Goal: Task Accomplishment & Management: Use online tool/utility

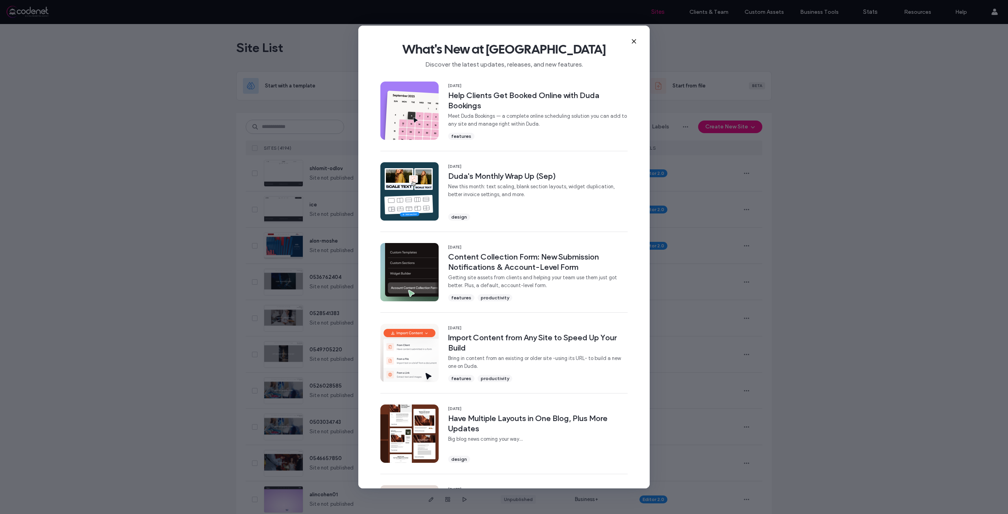
click at [634, 41] on icon at bounding box center [634, 41] width 6 height 6
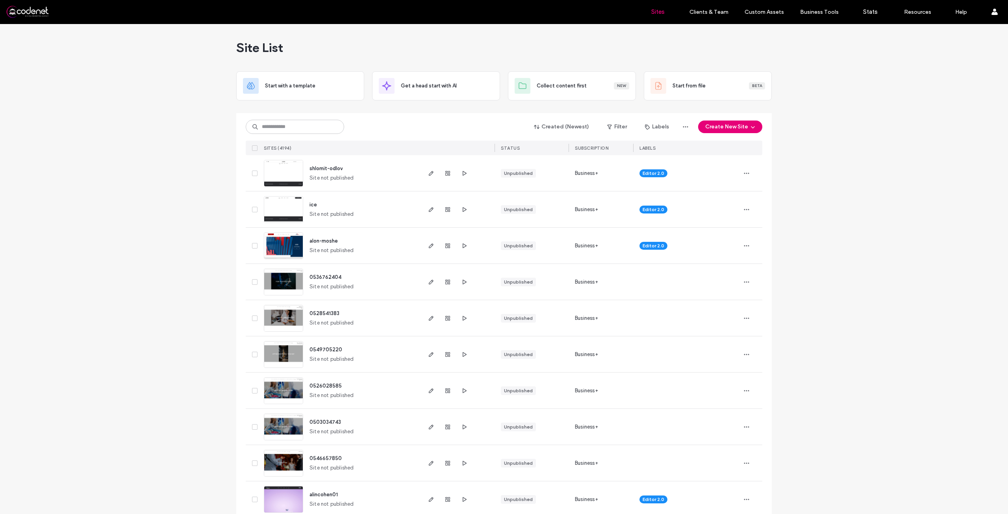
click at [710, 127] on button "Create New Site" at bounding box center [730, 126] width 64 height 13
click at [738, 159] on div "Start with a template" at bounding box center [760, 154] width 126 height 28
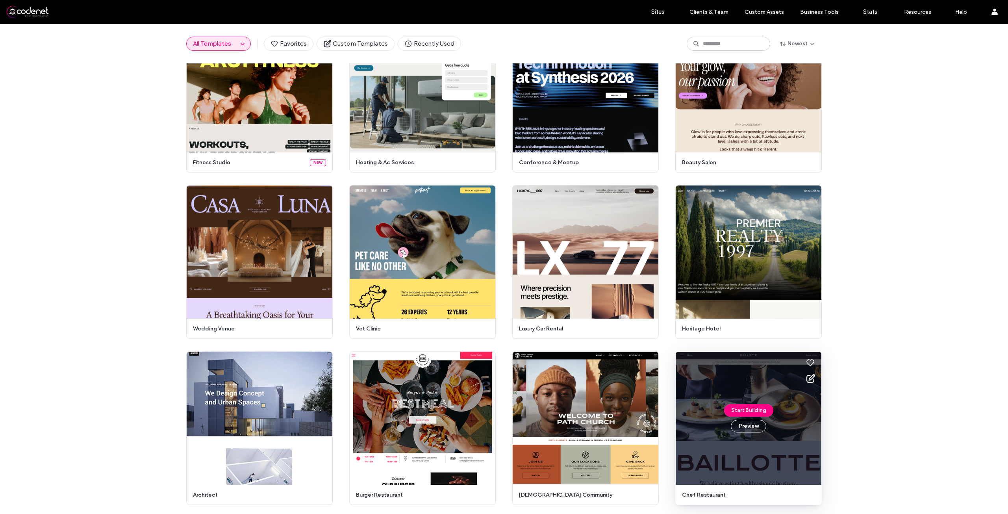
scroll to position [35, 0]
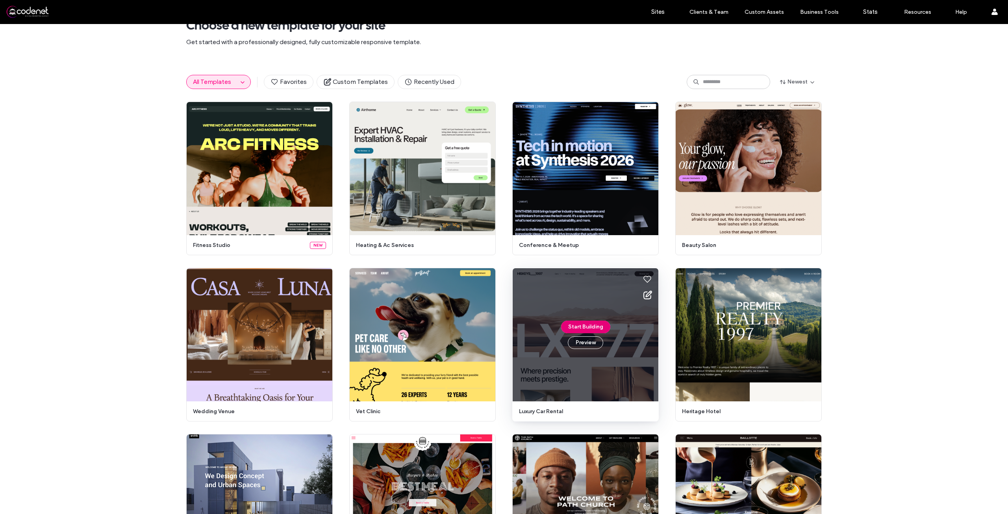
click at [575, 321] on button "Start Building" at bounding box center [585, 326] width 49 height 13
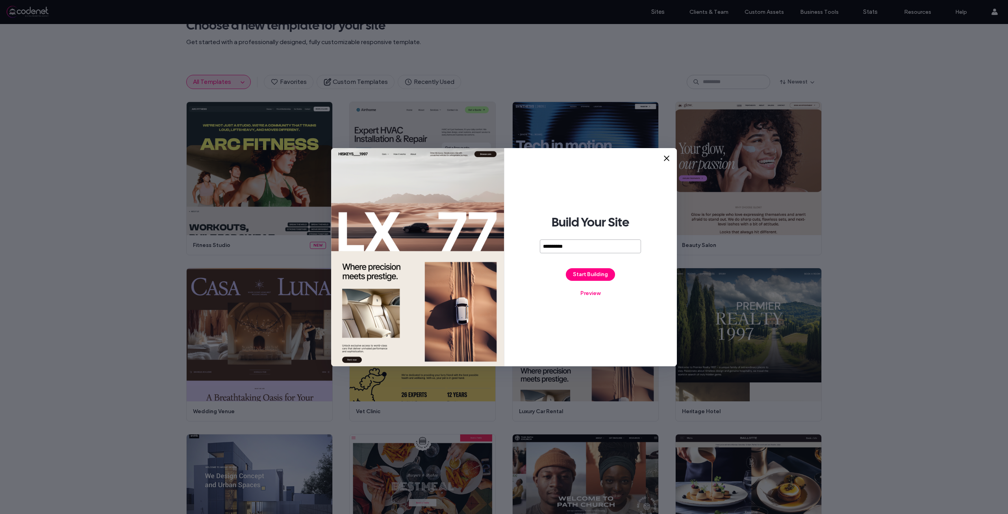
click at [572, 252] on input "**********" at bounding box center [590, 246] width 101 height 14
paste input "**********"
drag, startPoint x: 564, startPoint y: 244, endPoint x: 660, endPoint y: 256, distance: 96.8
click at [660, 256] on div "**********" at bounding box center [590, 257] width 173 height 218
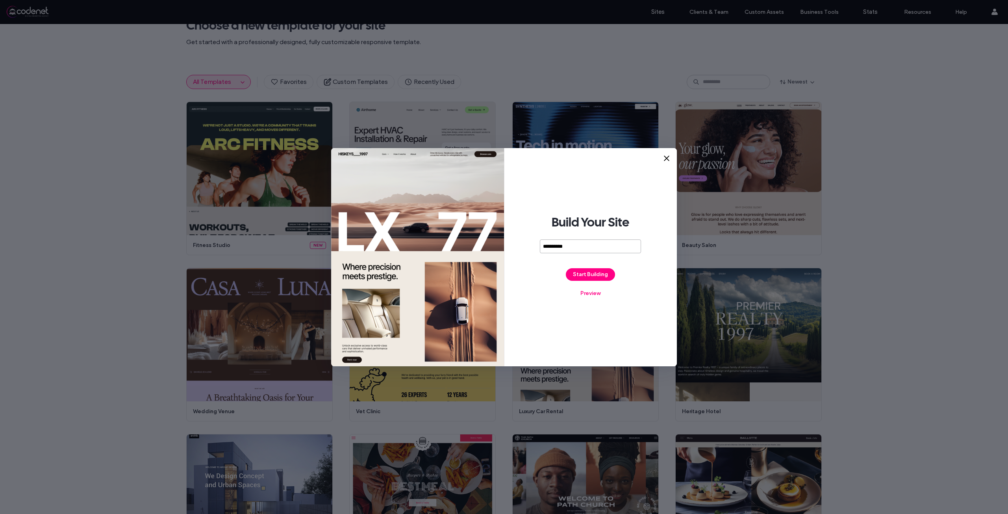
type input "**********"
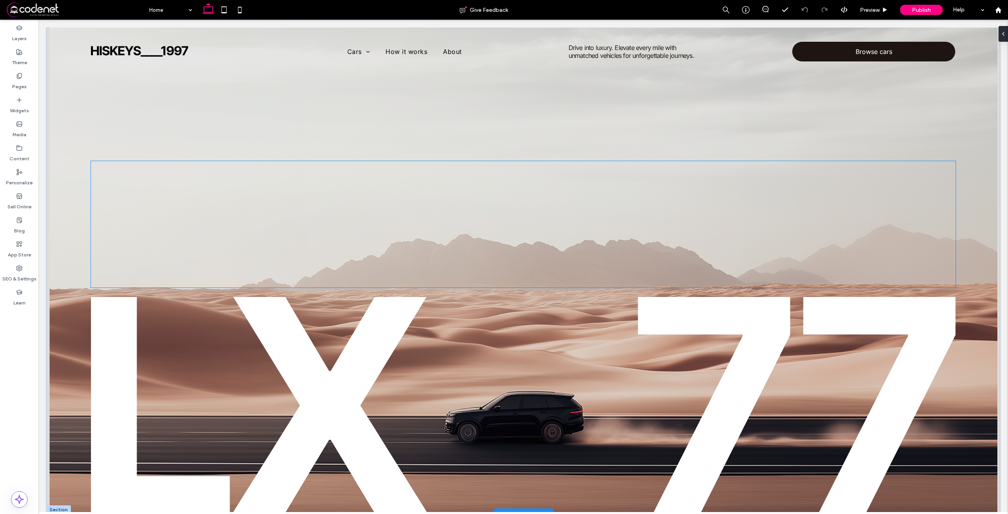
click at [318, 178] on div at bounding box center [523, 224] width 865 height 126
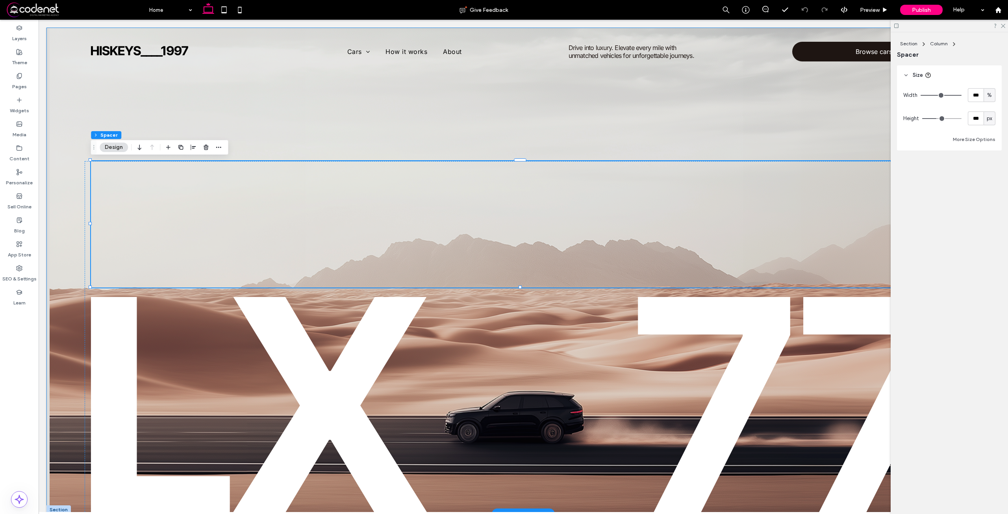
click at [271, 148] on div "Drive into luxury. Elevate every mile with unmatched vehicles for unforgettable…" at bounding box center [523, 271] width 954 height 486
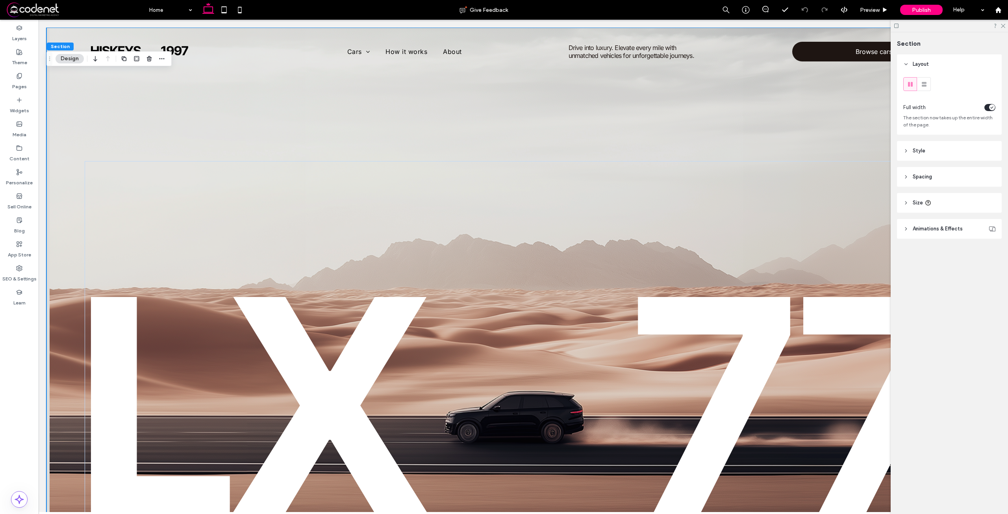
click at [935, 149] on header "Style" at bounding box center [949, 151] width 105 height 20
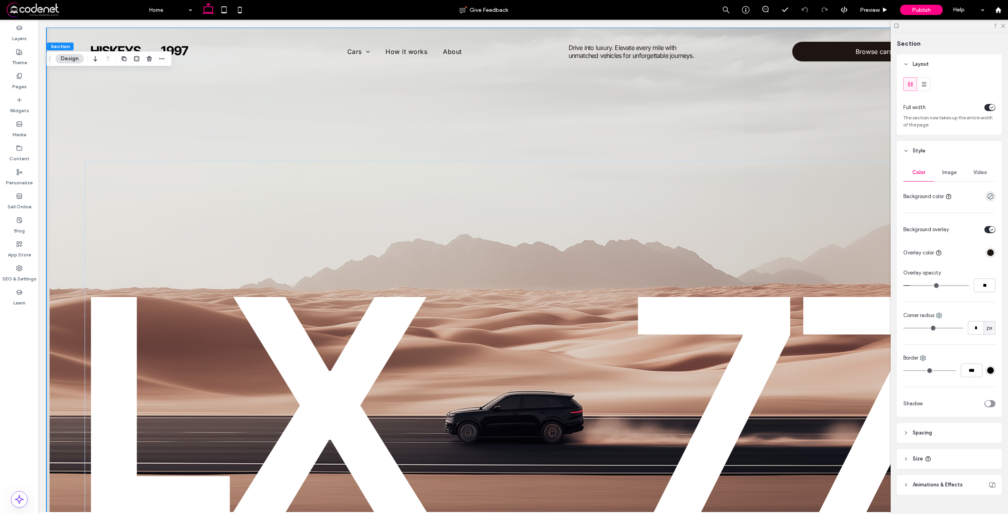
click at [953, 174] on span "Image" at bounding box center [949, 172] width 15 height 6
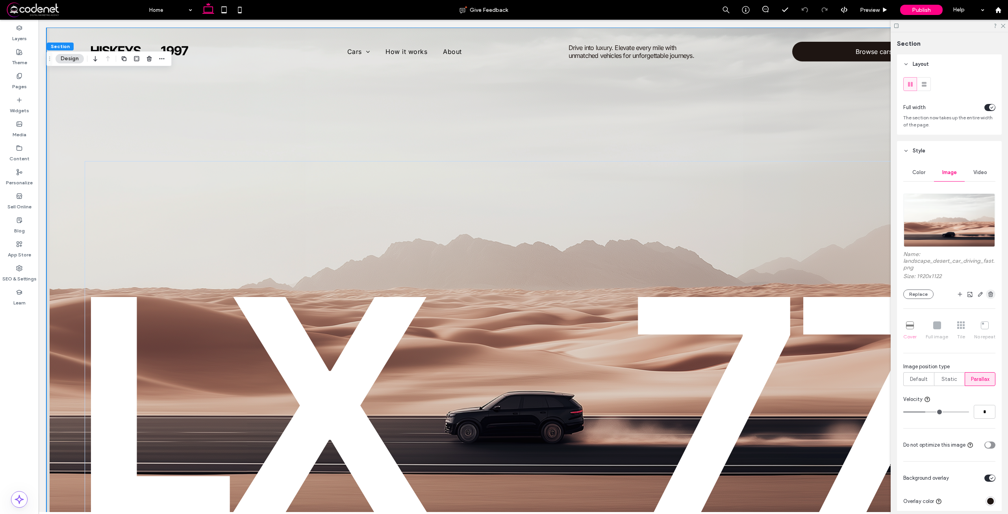
click at [988, 296] on use "button" at bounding box center [990, 293] width 5 height 5
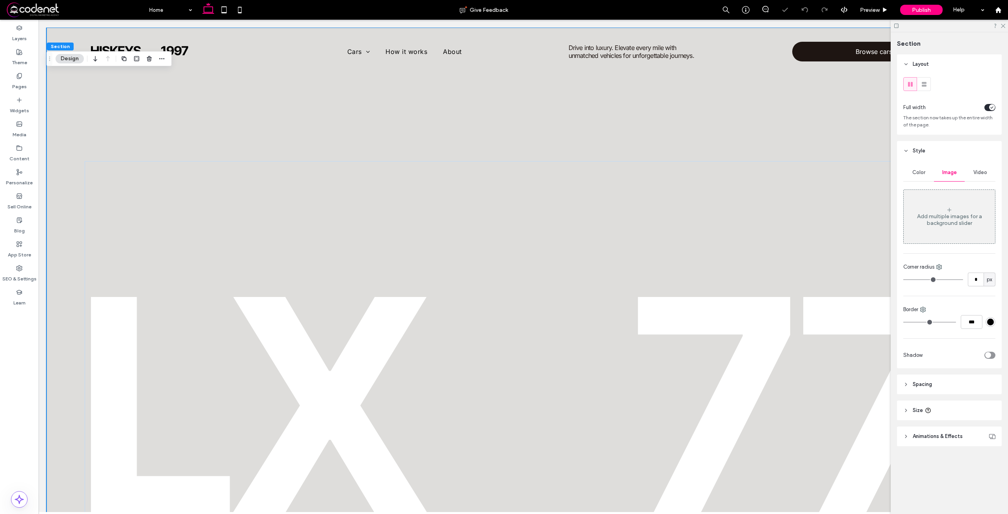
click at [946, 220] on div "Add multiple images for a background slider" at bounding box center [949, 219] width 91 height 13
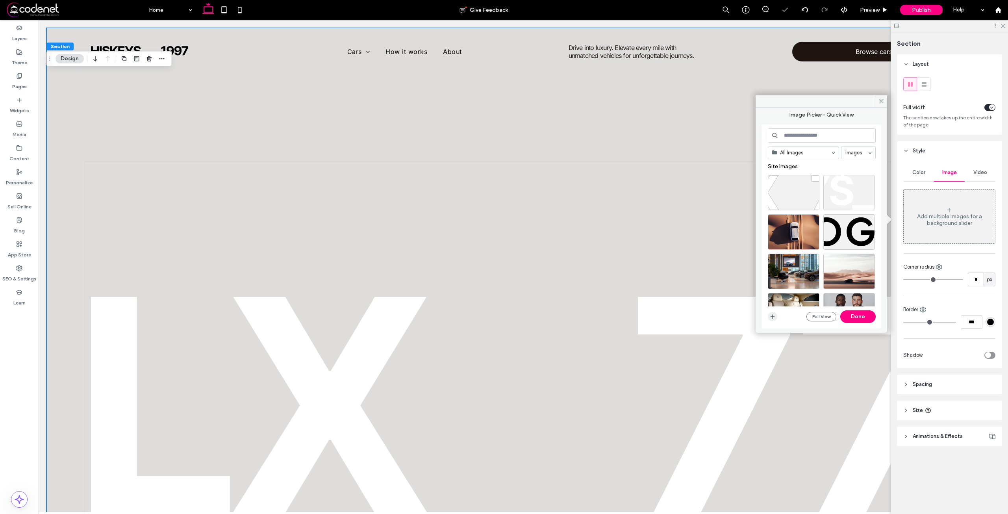
click at [776, 319] on span "button" at bounding box center [772, 316] width 9 height 9
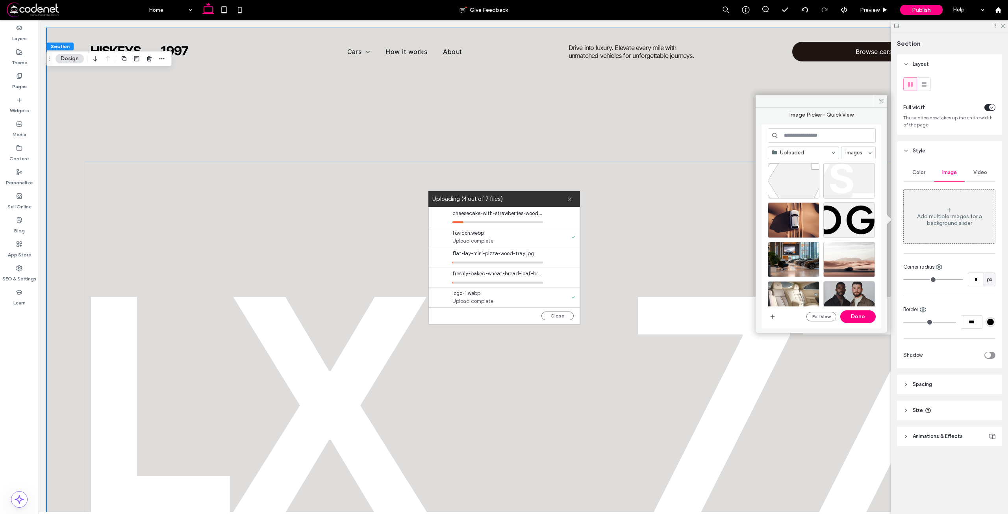
scroll to position [157, 0]
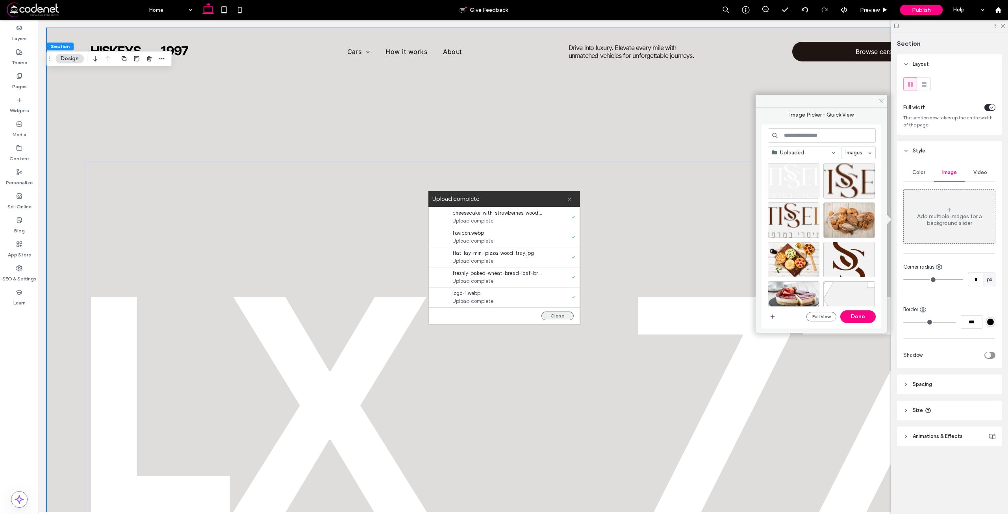
click at [557, 319] on button "Close" at bounding box center [557, 315] width 32 height 9
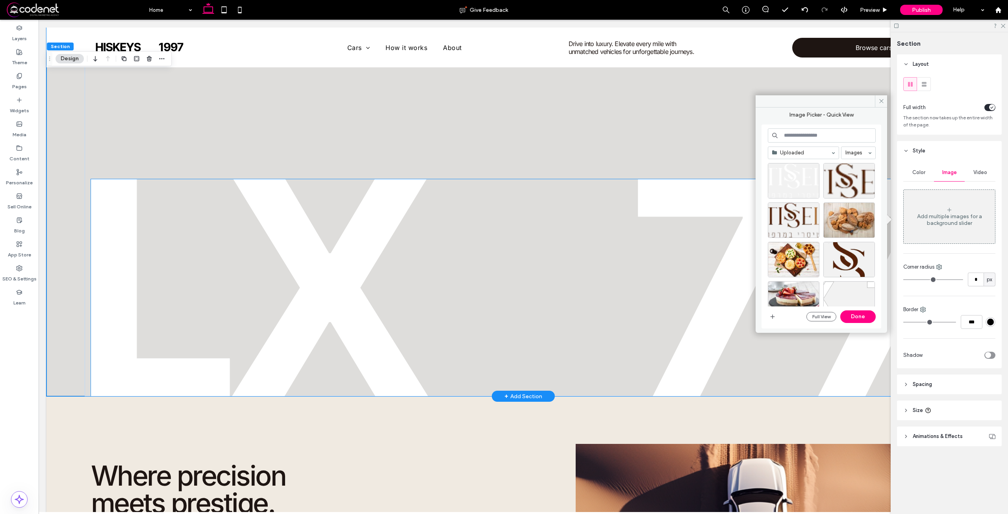
scroll to position [0, 0]
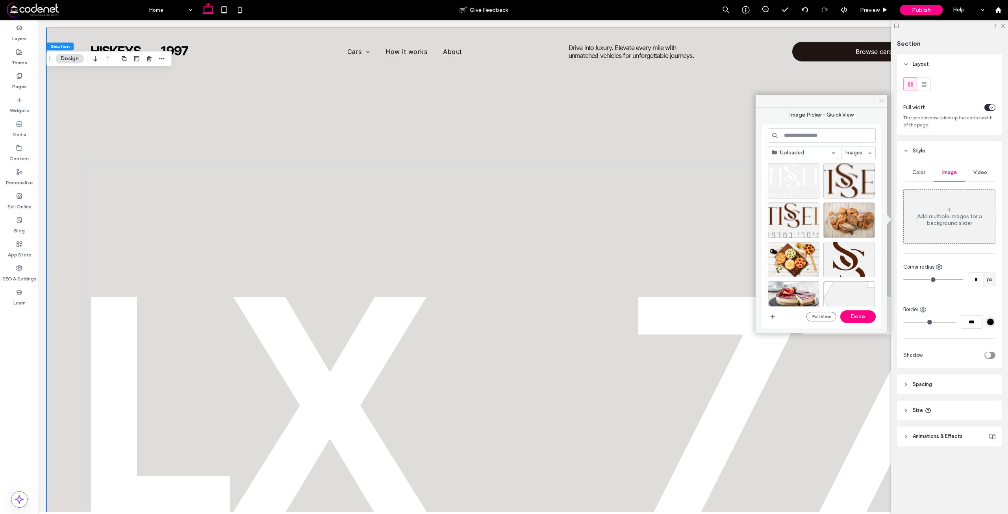
click at [880, 100] on icon at bounding box center [881, 101] width 6 height 6
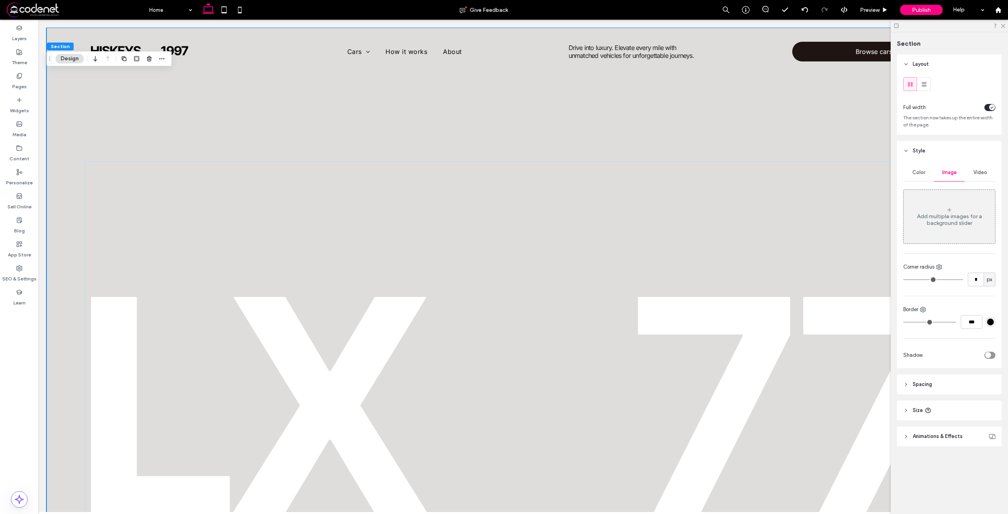
click at [929, 216] on div "Add multiple images for a background slider" at bounding box center [949, 219] width 91 height 13
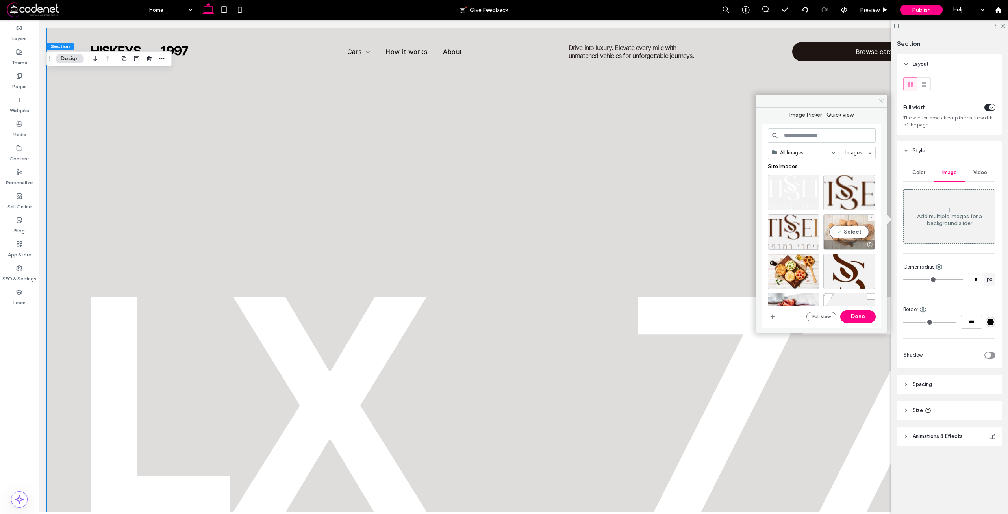
click at [845, 232] on div "Select" at bounding box center [849, 231] width 52 height 35
click at [845, 198] on div "Select" at bounding box center [849, 192] width 52 height 35
click at [794, 230] on div at bounding box center [794, 231] width 52 height 35
click at [793, 272] on div "Select" at bounding box center [794, 271] width 52 height 35
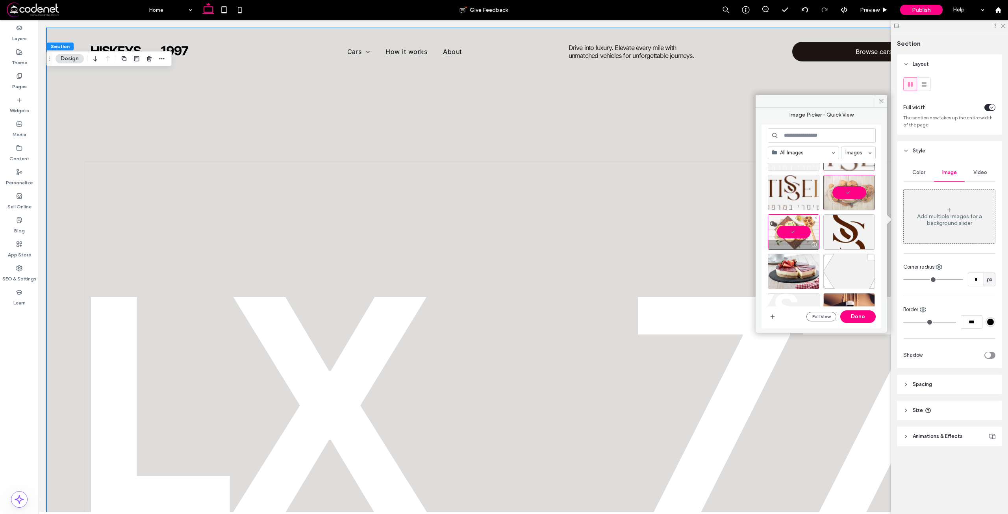
click at [785, 274] on div at bounding box center [794, 271] width 52 height 35
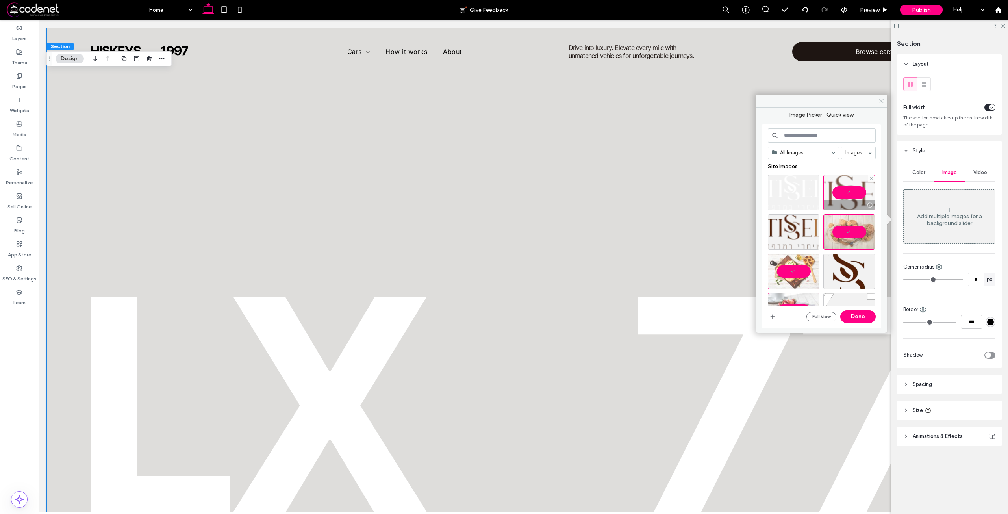
click at [845, 186] on div at bounding box center [849, 192] width 52 height 35
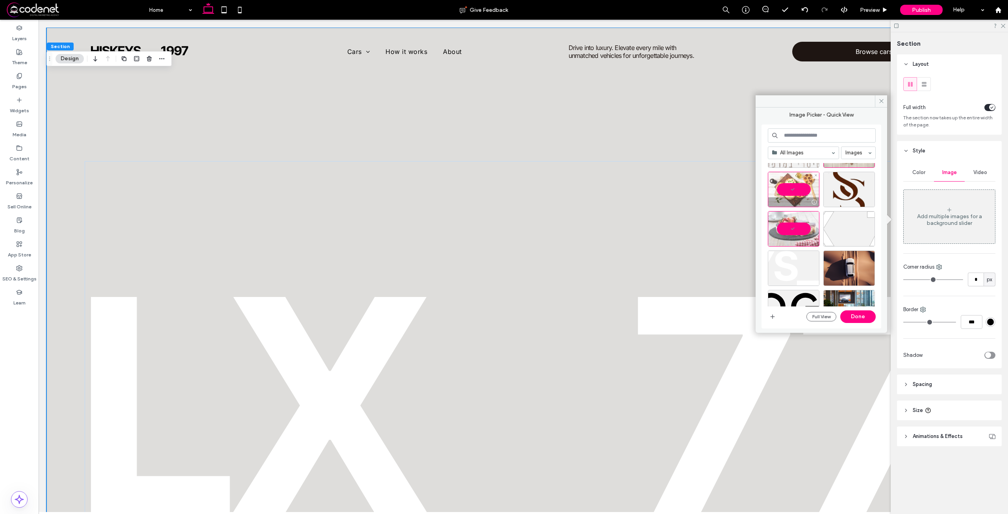
scroll to position [118, 0]
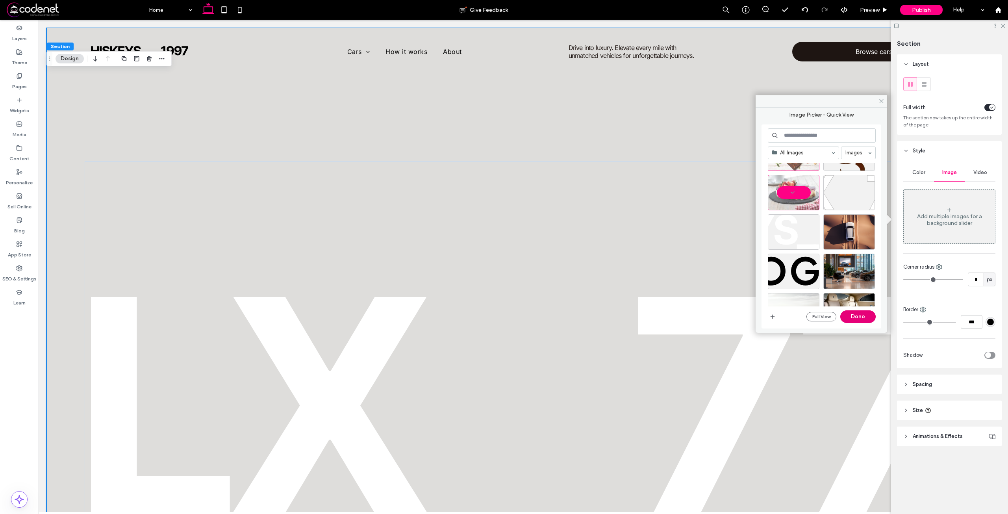
click at [851, 315] on button "Done" at bounding box center [857, 316] width 35 height 13
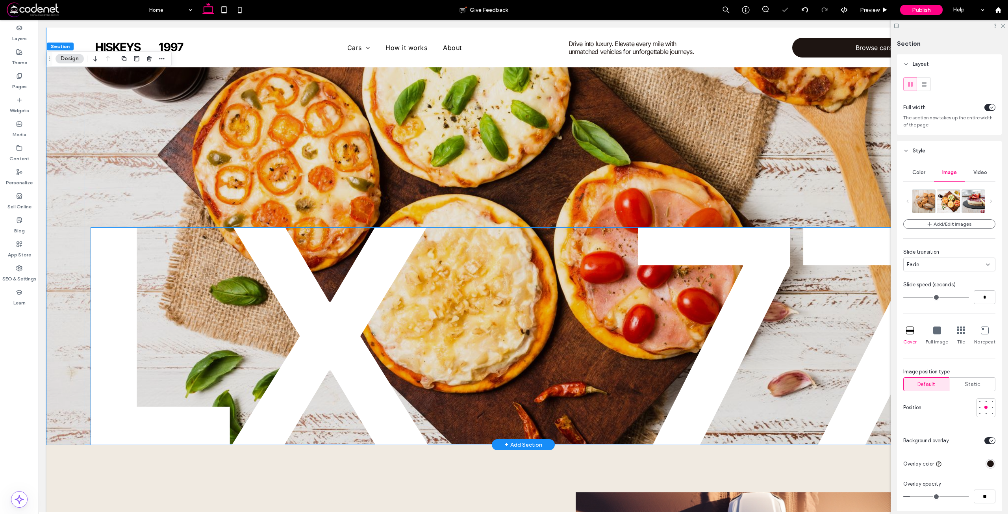
scroll to position [0, 0]
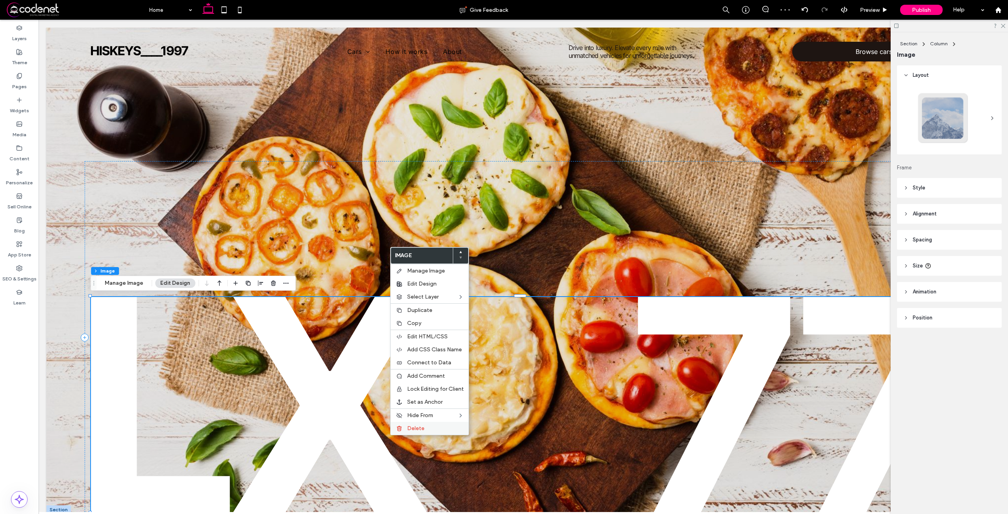
click at [412, 422] on div "Delete" at bounding box center [430, 428] width 78 height 13
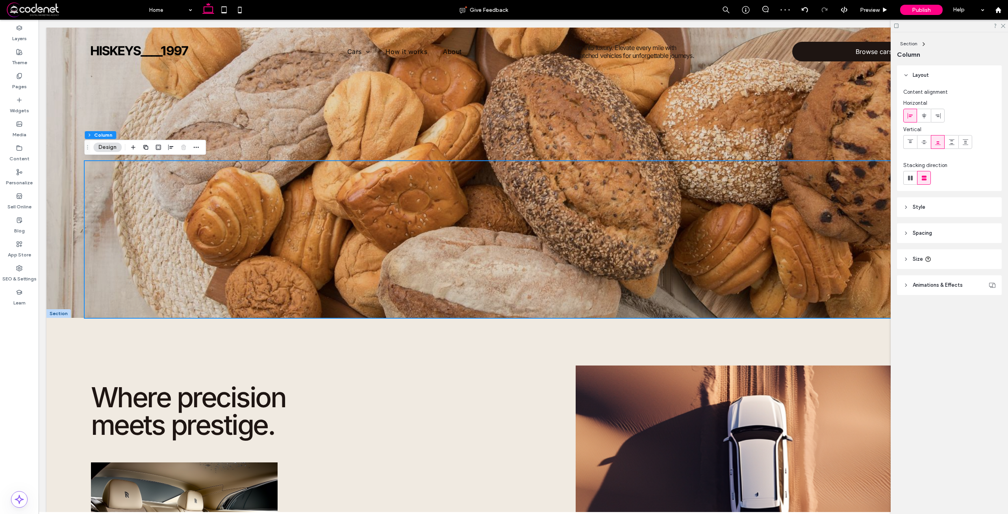
click at [939, 207] on header "Style" at bounding box center [949, 207] width 105 height 20
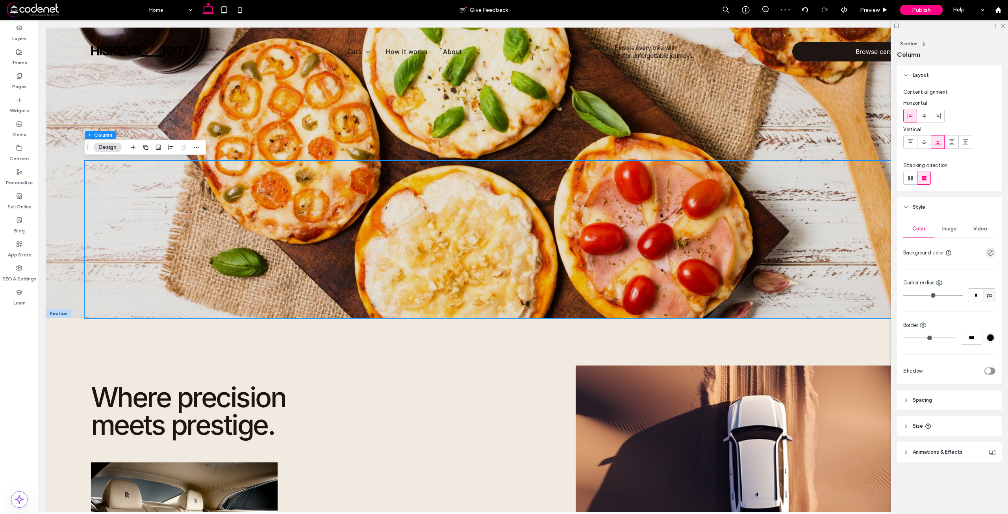
click at [950, 228] on span "Image" at bounding box center [949, 229] width 15 height 6
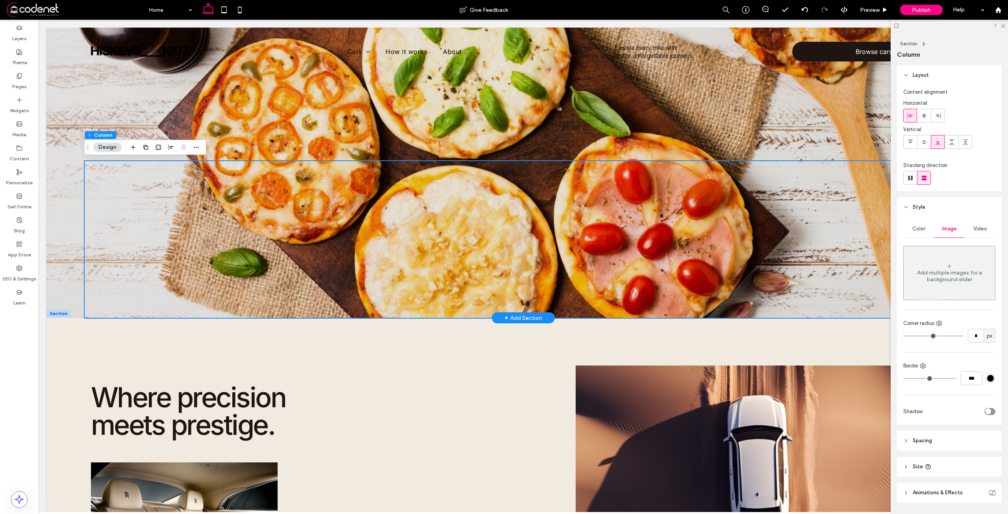
click at [676, 107] on div "Drive into luxury. Elevate every mile with unmatched vehicles for unforgettable…" at bounding box center [523, 173] width 954 height 290
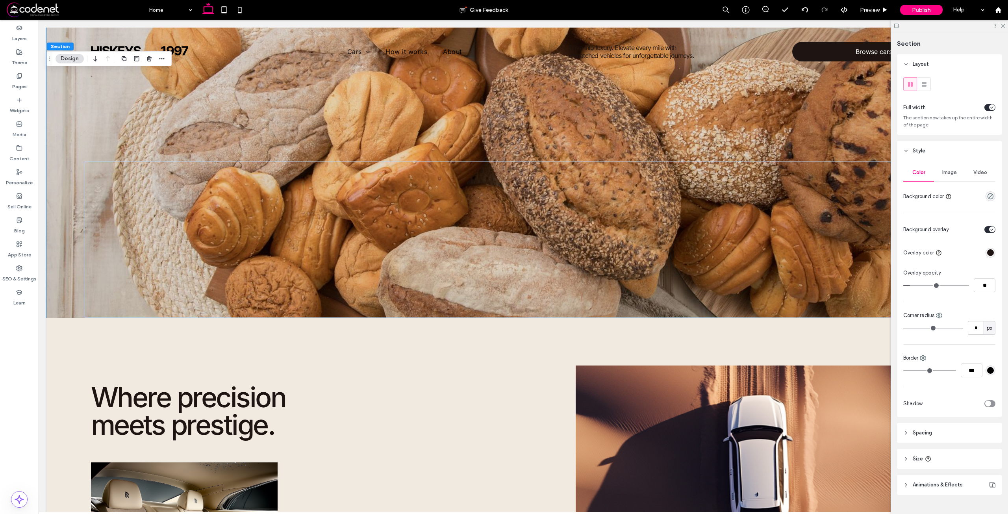
click at [951, 179] on div "Image" at bounding box center [949, 172] width 31 height 17
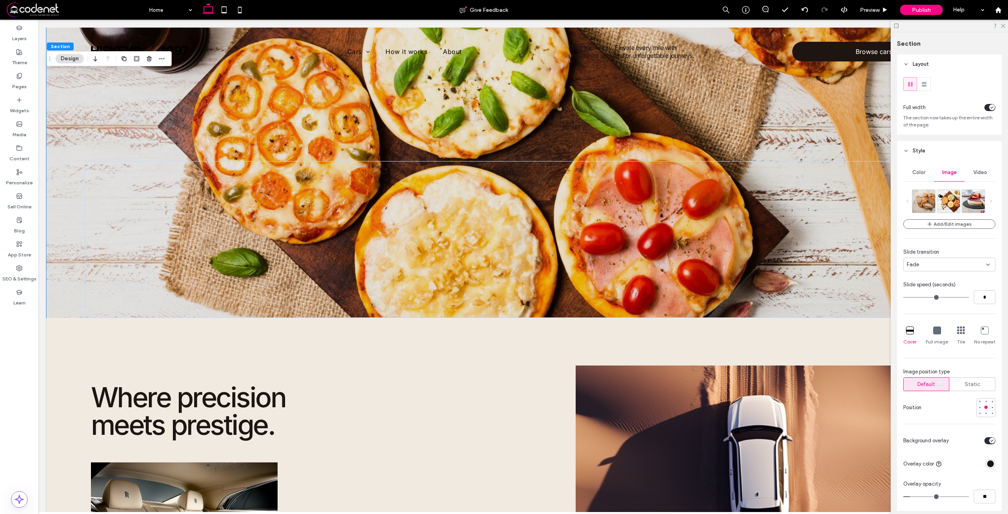
click at [944, 274] on div "Add/Edit images Slide transition Fade Slide speed (seconds) * Cover Full image …" at bounding box center [949, 301] width 92 height 225
click at [943, 270] on div "Fade" at bounding box center [949, 264] width 92 height 14
click at [939, 306] on div "Slide right" at bounding box center [947, 306] width 87 height 14
click at [980, 300] on input "*" at bounding box center [985, 297] width 22 height 14
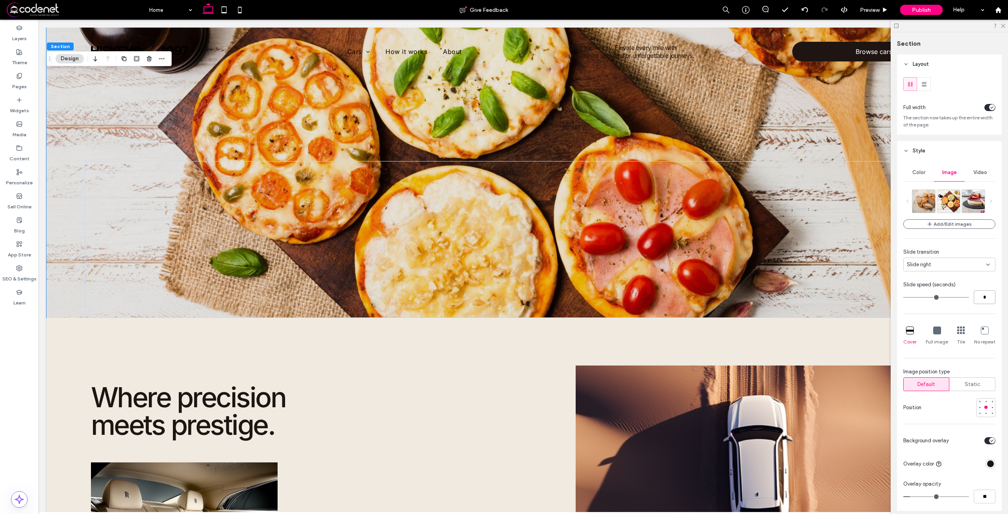
type input "*"
click at [6, 106] on div "Widgets" at bounding box center [19, 105] width 39 height 24
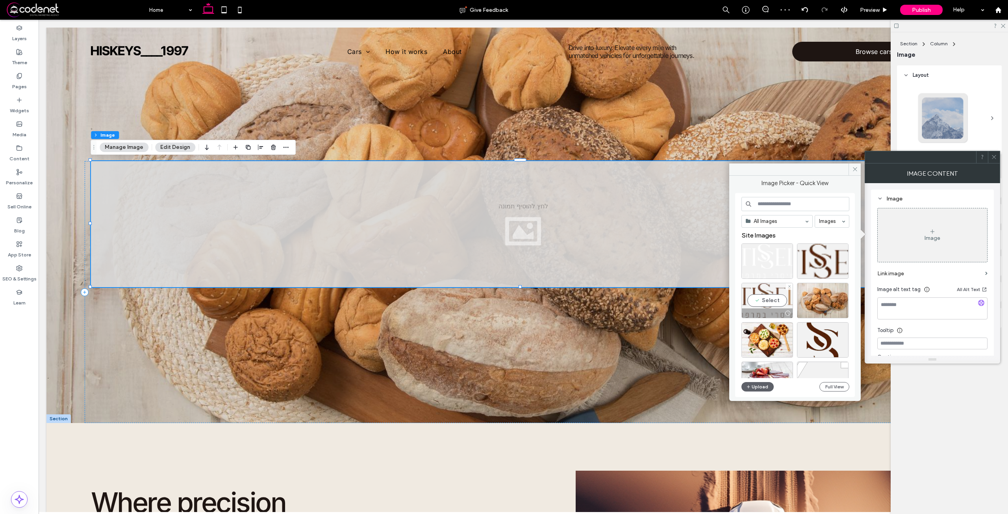
click at [767, 302] on div "Select" at bounding box center [767, 300] width 52 height 35
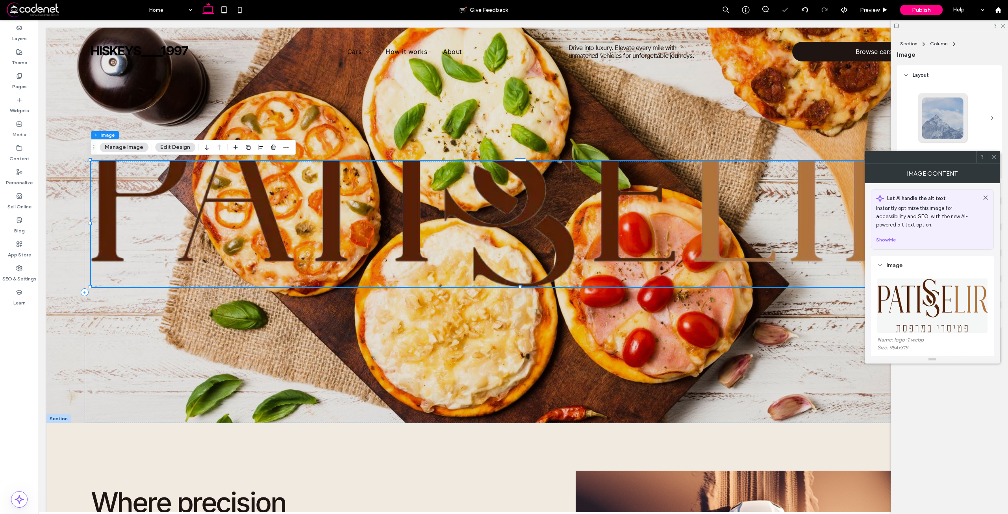
click at [904, 305] on img at bounding box center [932, 305] width 111 height 54
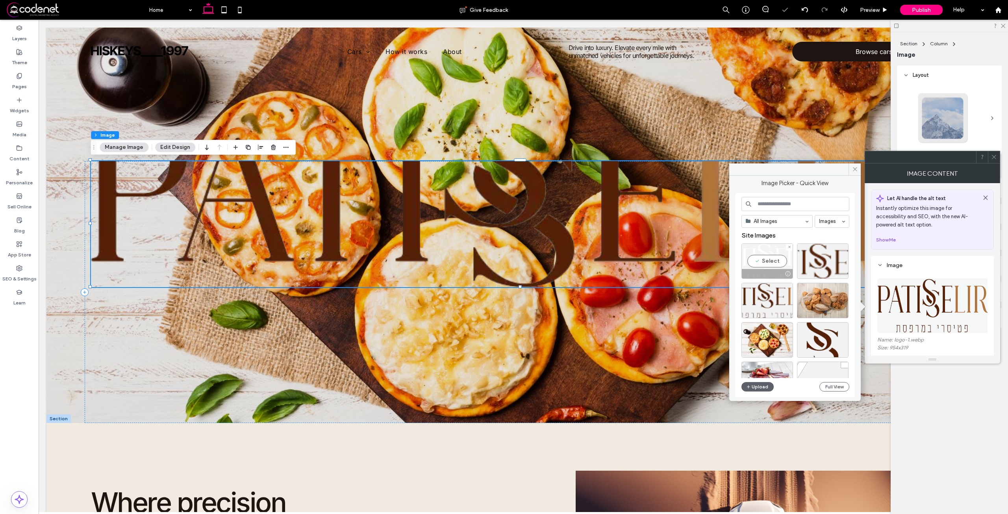
click at [770, 270] on div at bounding box center [767, 273] width 51 height 9
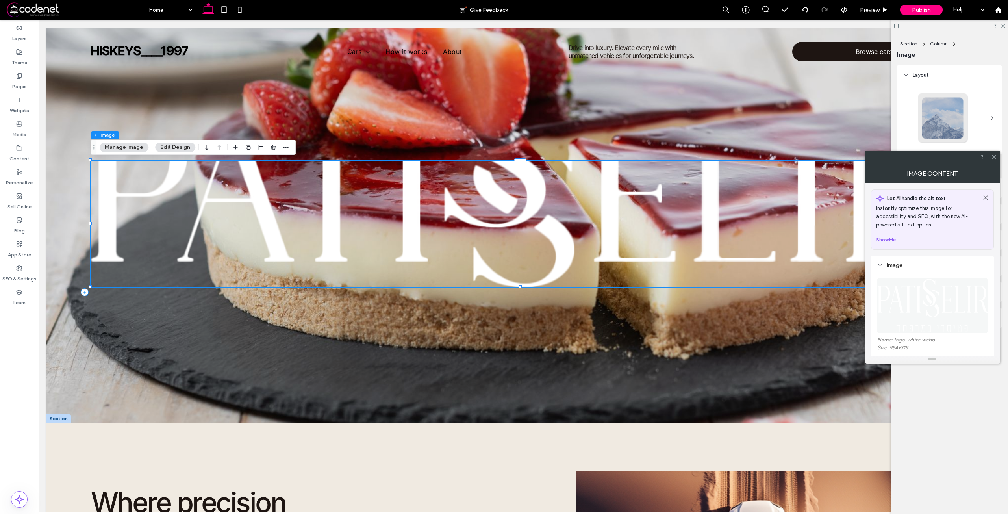
click at [993, 155] on icon at bounding box center [994, 157] width 6 height 6
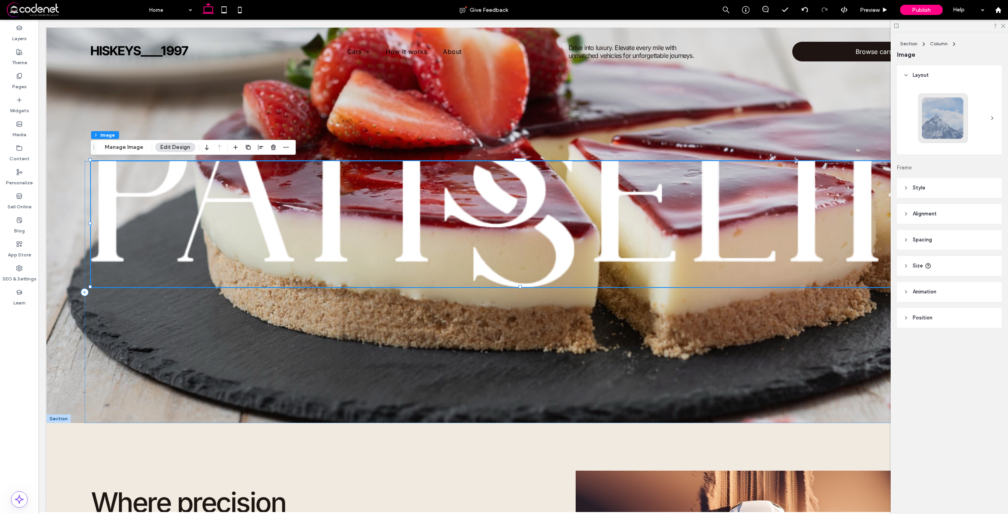
click at [952, 194] on header "Style" at bounding box center [949, 188] width 105 height 20
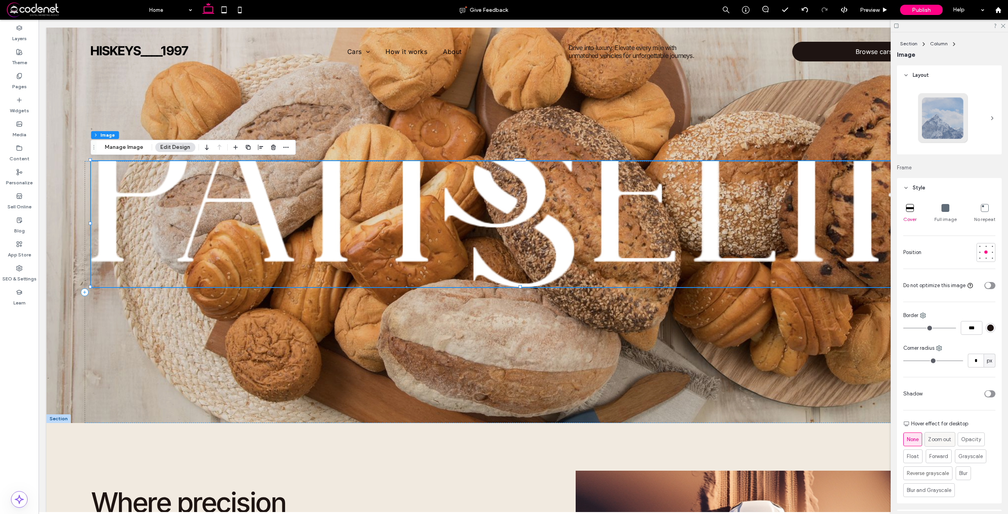
scroll to position [154, 0]
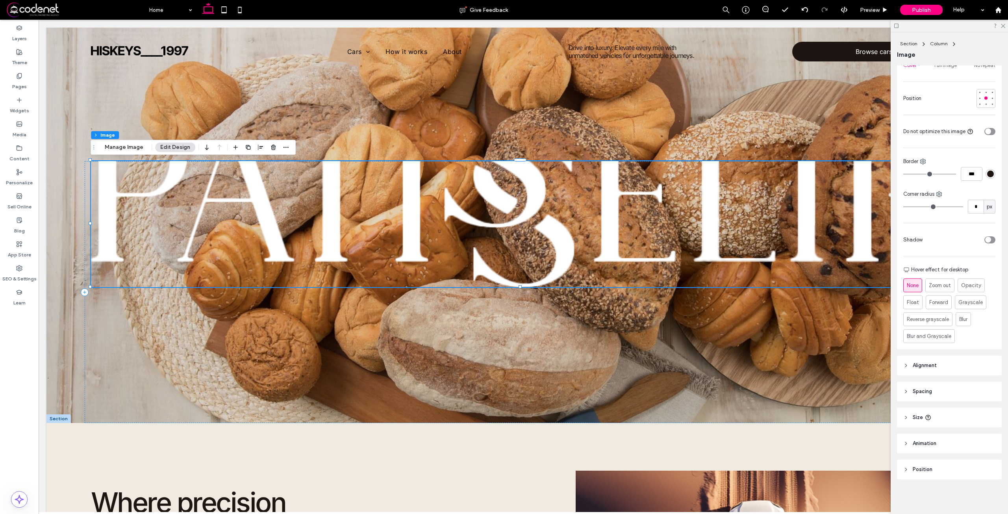
click at [947, 418] on header "Size" at bounding box center [949, 417] width 105 height 20
click at [986, 436] on icon "toggle" at bounding box center [987, 437] width 3 height 2
type input "*"
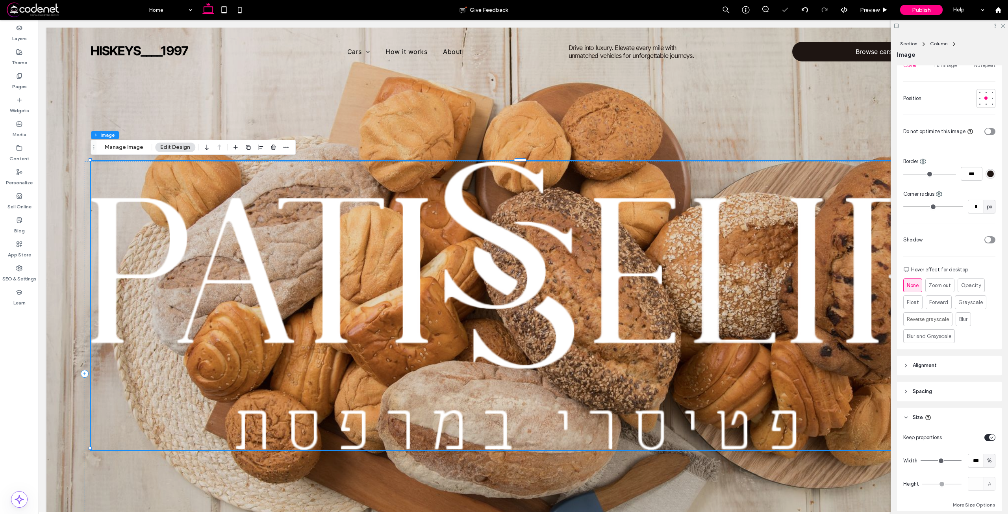
click at [987, 459] on span "%" at bounding box center [989, 461] width 5 height 8
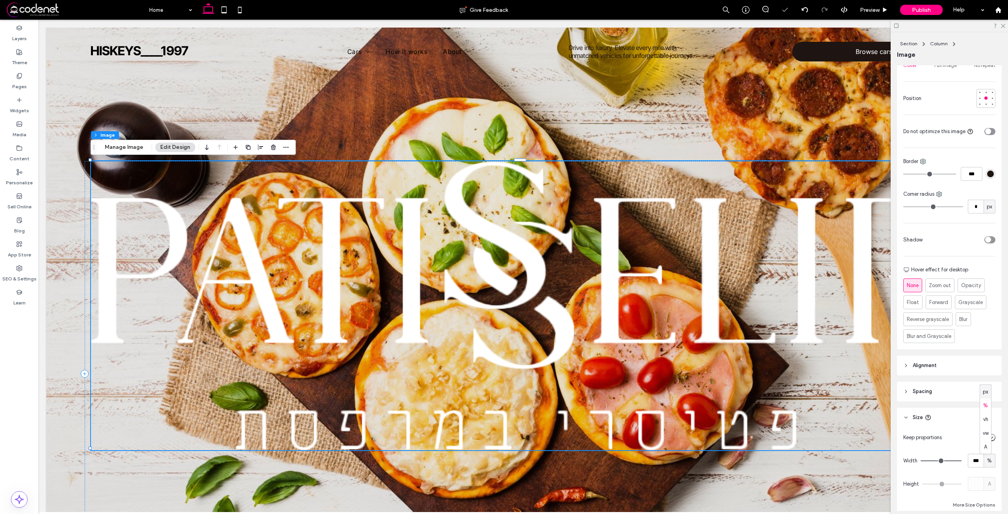
click at [983, 391] on span "px" at bounding box center [986, 392] width 6 height 8
type input "****"
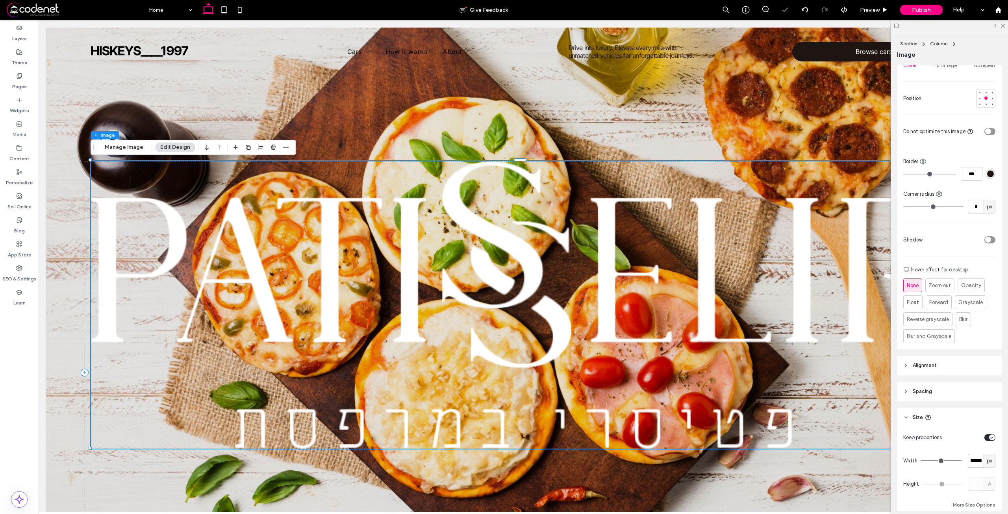
click at [974, 456] on input "******" at bounding box center [976, 461] width 16 height 14
type input "***"
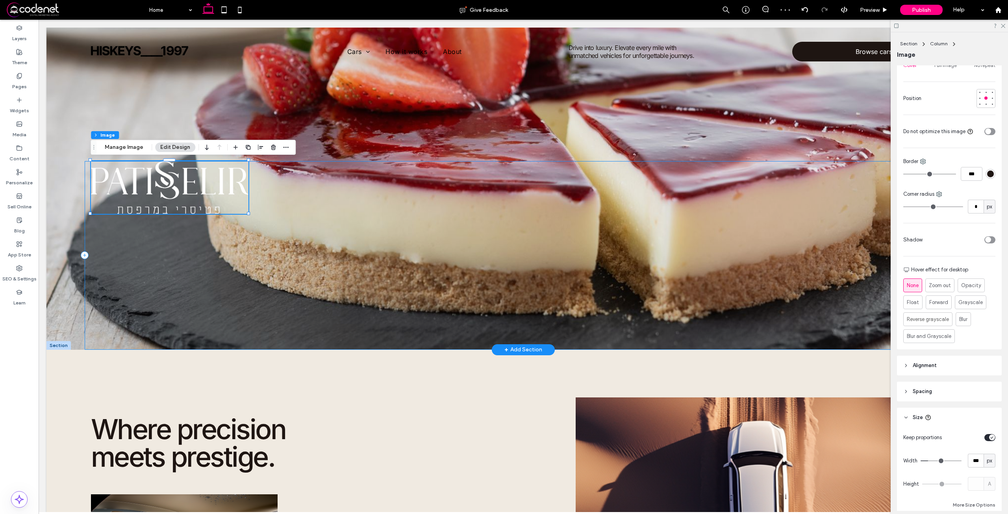
click at [823, 190] on div "Drive into luxury. Elevate every mile with unmatched vehicles for unforgettable…" at bounding box center [523, 255] width 877 height 189
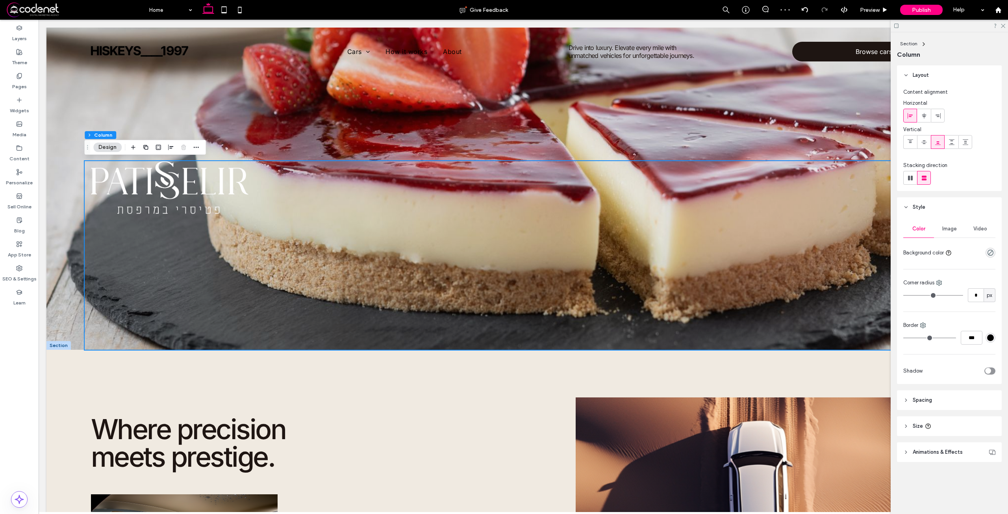
click at [922, 122] on div "Horizontal Vertical" at bounding box center [949, 124] width 92 height 50
click at [924, 122] on span at bounding box center [924, 115] width 6 height 13
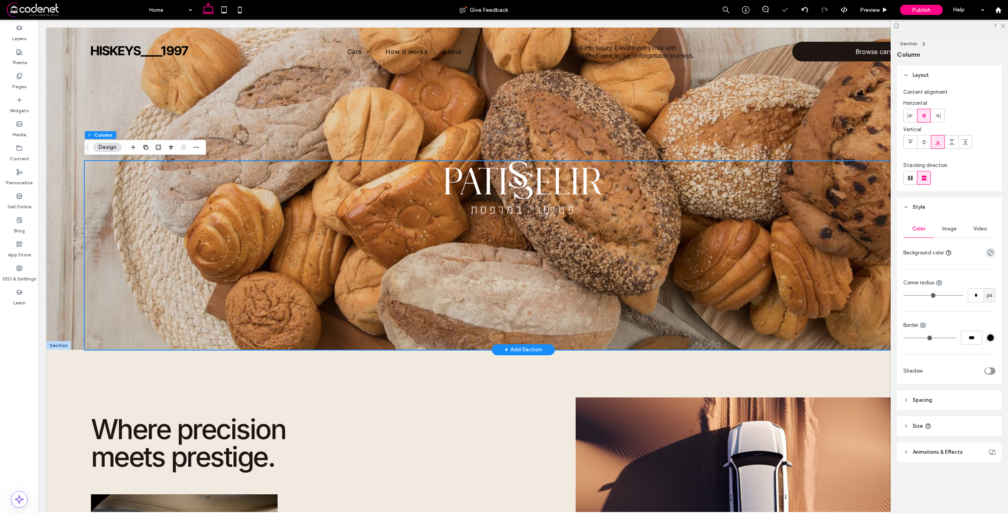
click at [808, 121] on div "Drive into luxury. Elevate every mile with unmatched vehicles for unforgettable…" at bounding box center [523, 189] width 954 height 322
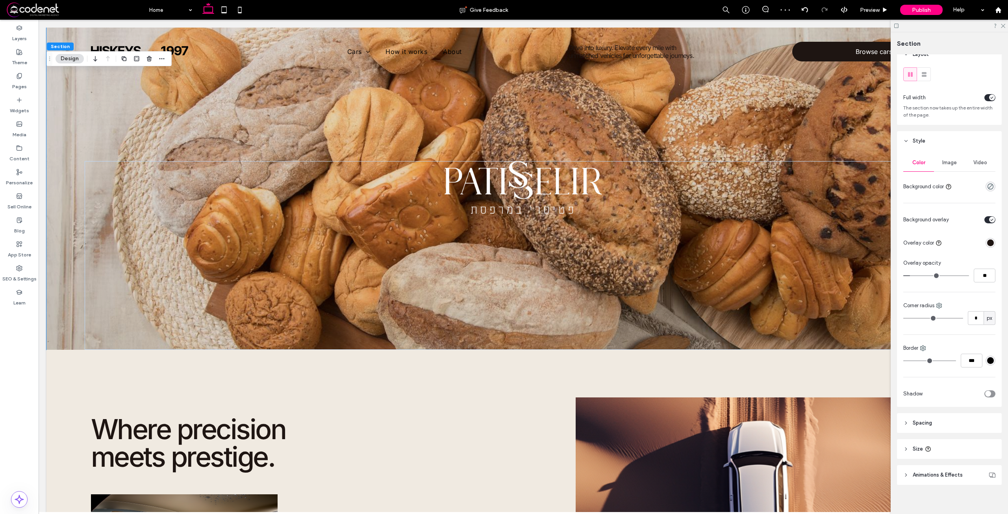
scroll to position [15, 0]
click at [936, 416] on header "Spacing" at bounding box center [949, 417] width 105 height 20
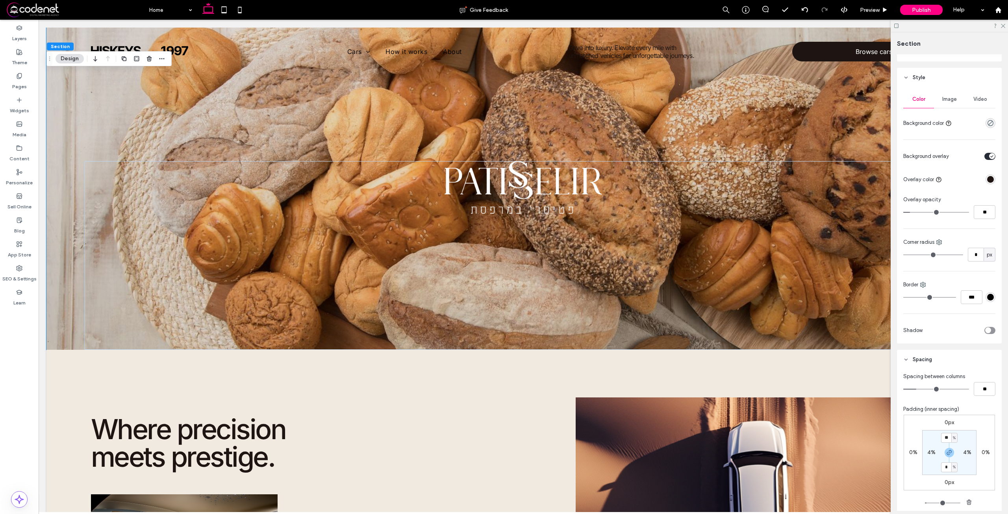
scroll to position [173, 0]
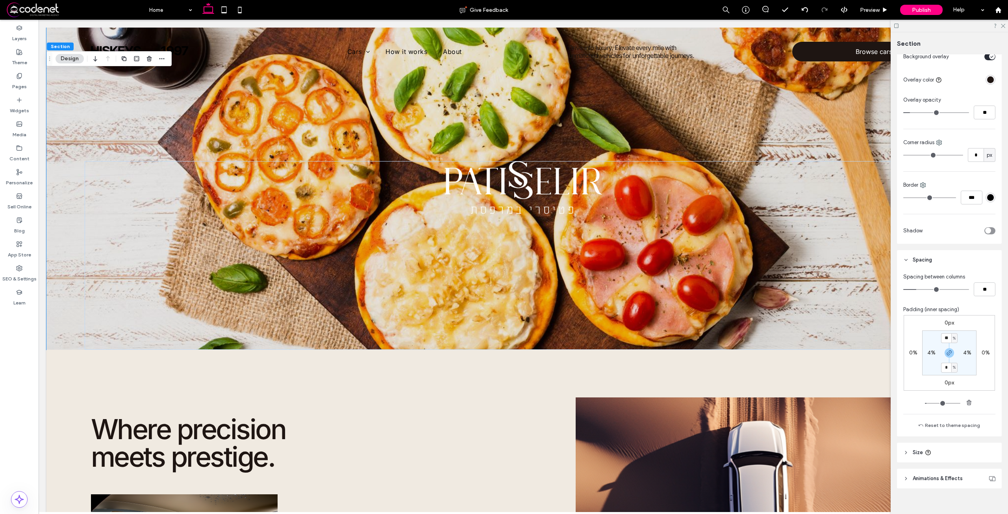
click at [954, 339] on div "%" at bounding box center [954, 338] width 5 height 8
click at [948, 381] on div "vh" at bounding box center [949, 377] width 11 height 14
type input "****"
type input "**"
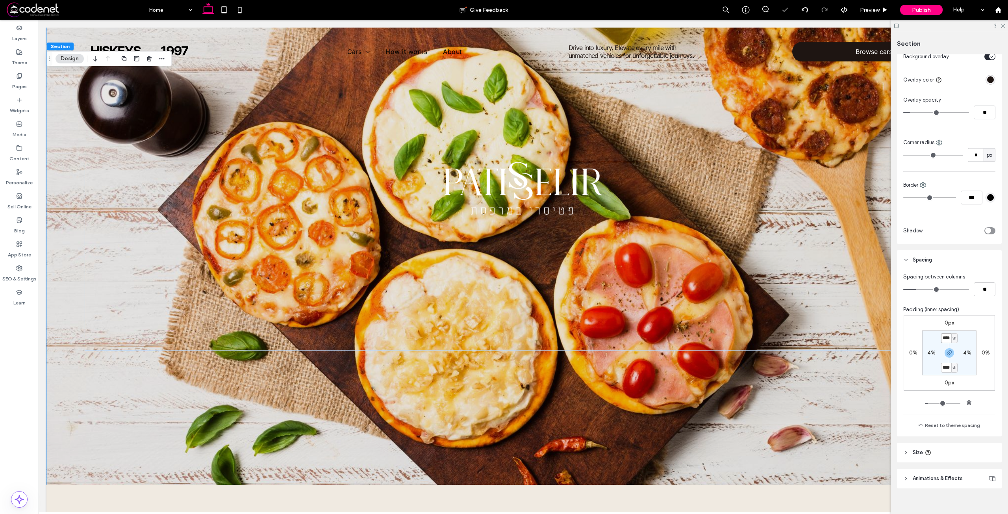
click at [941, 339] on input "****" at bounding box center [946, 338] width 10 height 10
type input "**"
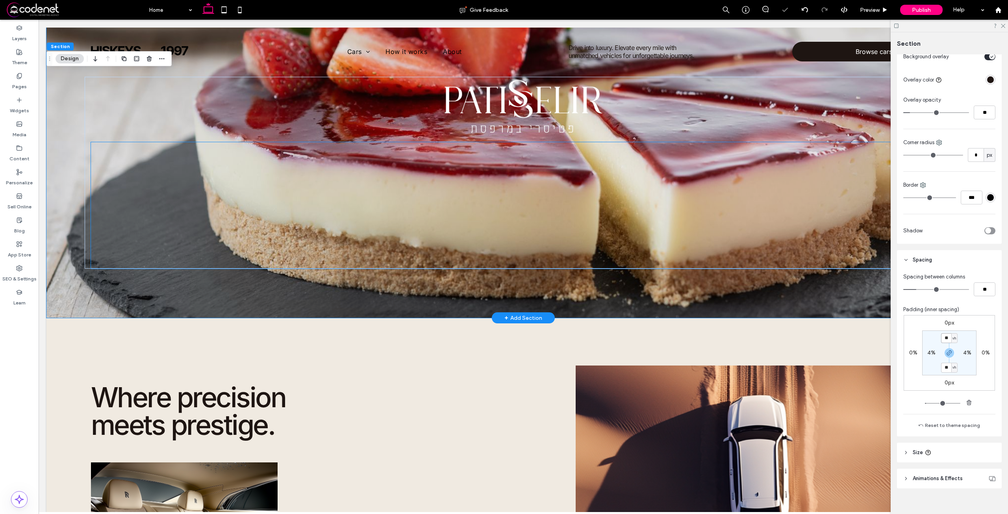
click at [428, 261] on div at bounding box center [523, 205] width 865 height 126
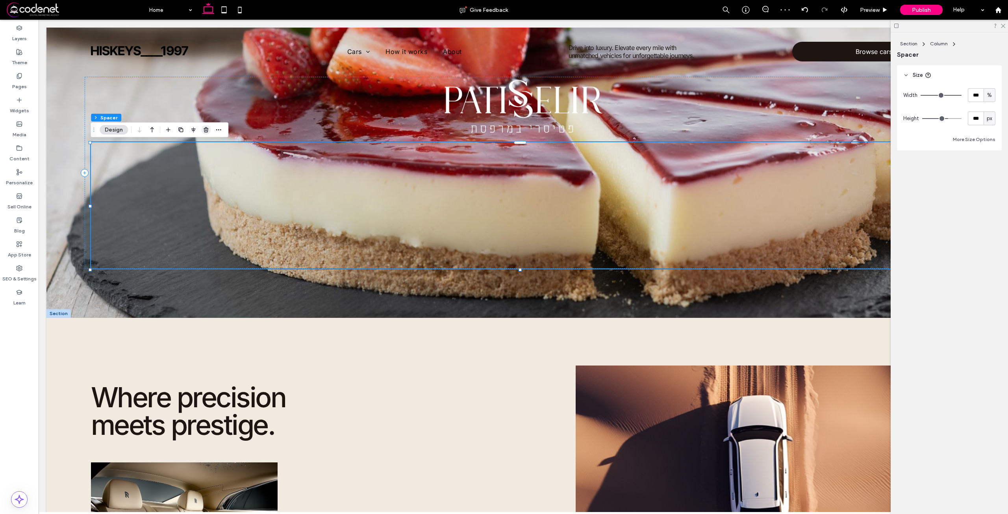
click at [206, 129] on icon "button" at bounding box center [206, 130] width 6 height 6
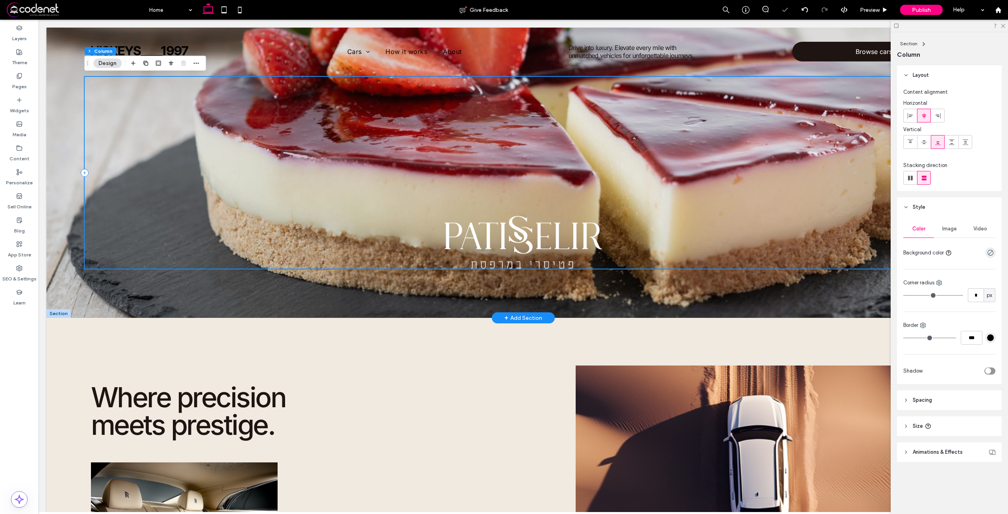
click at [736, 167] on div "Drive into luxury. Elevate every mile with unmatched vehicles for unforgettable…" at bounding box center [523, 173] width 877 height 192
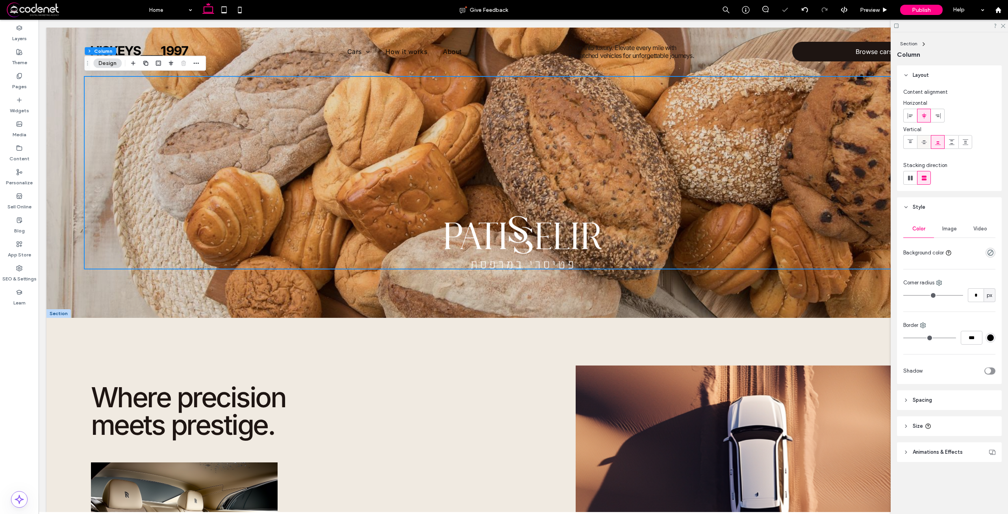
click at [926, 141] on icon at bounding box center [924, 142] width 6 height 6
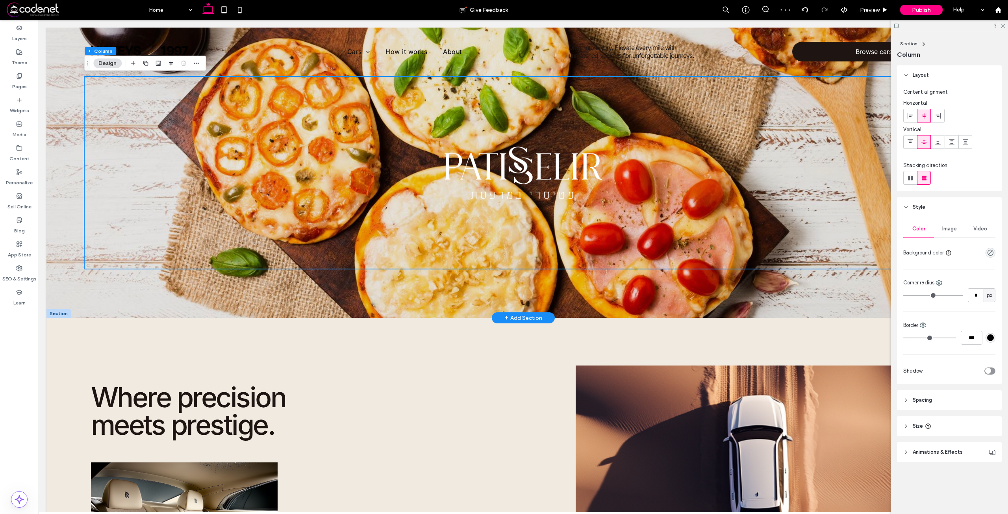
click at [63, 278] on div "Drive into luxury. Elevate every mile with unmatched vehicles for unforgettable…" at bounding box center [523, 173] width 954 height 290
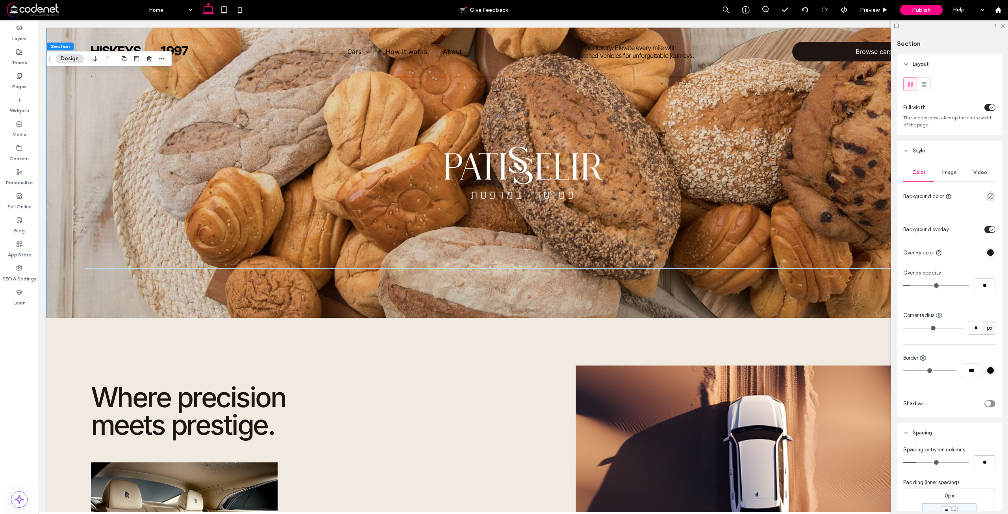
click at [944, 175] on span "Image" at bounding box center [949, 172] width 15 height 6
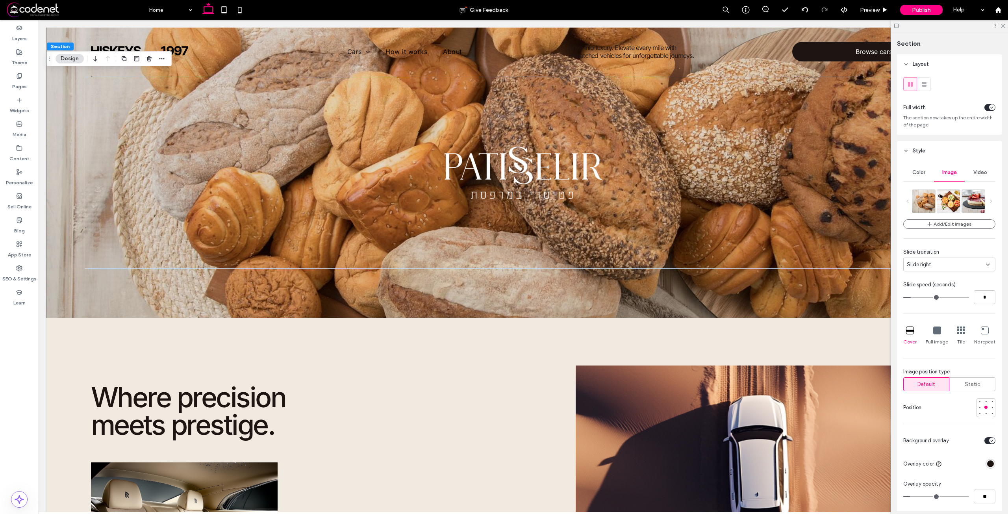
scroll to position [157, 0]
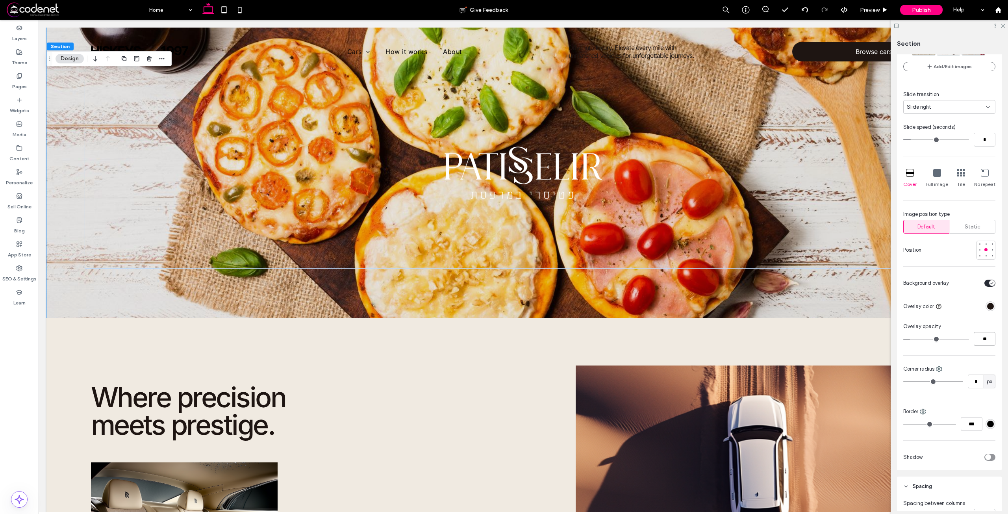
click at [978, 337] on input "**" at bounding box center [985, 339] width 22 height 14
type input "**"
click at [9, 83] on div "Pages" at bounding box center [19, 81] width 39 height 24
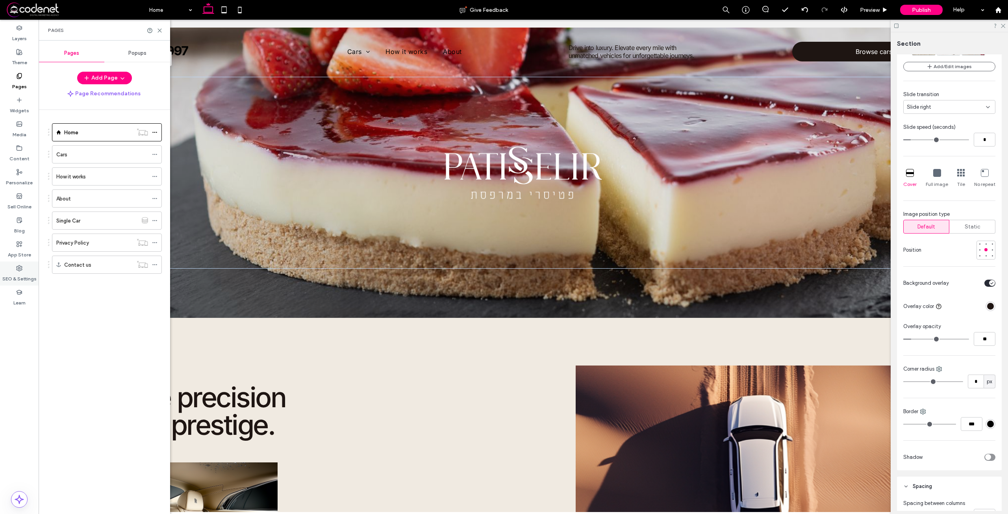
click at [19, 275] on label "SEO & Settings" at bounding box center [19, 276] width 34 height 11
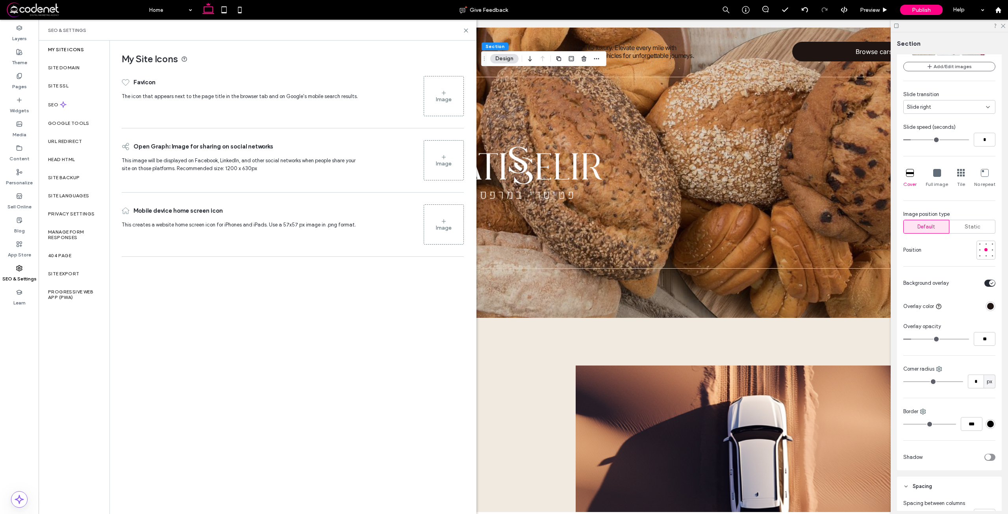
click at [453, 101] on div "Image" at bounding box center [443, 96] width 39 height 38
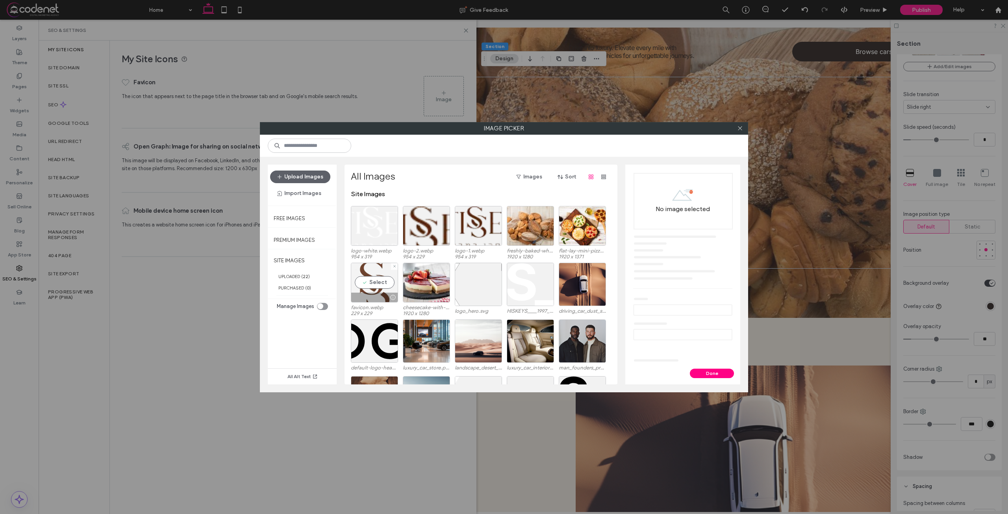
click at [354, 280] on div "Select" at bounding box center [374, 283] width 47 height 40
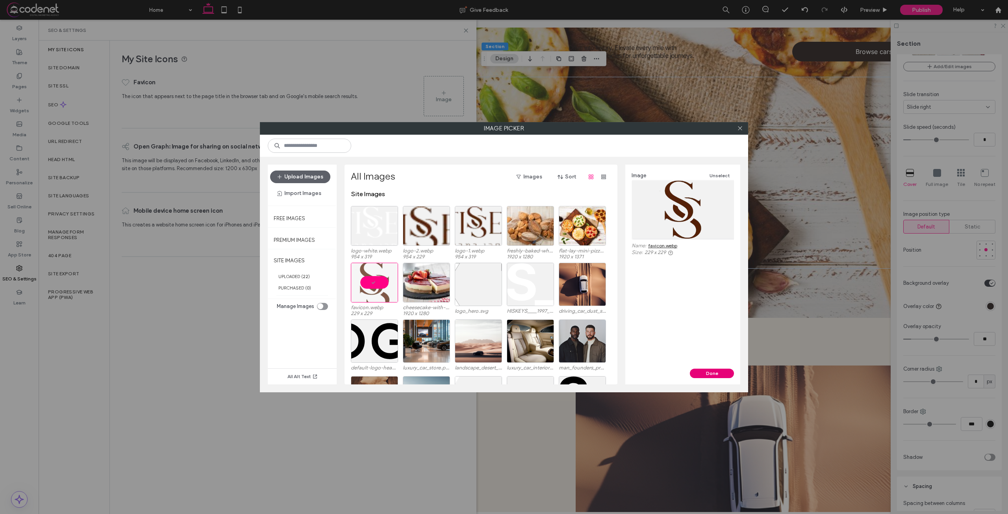
click at [708, 377] on button "Done" at bounding box center [712, 373] width 44 height 9
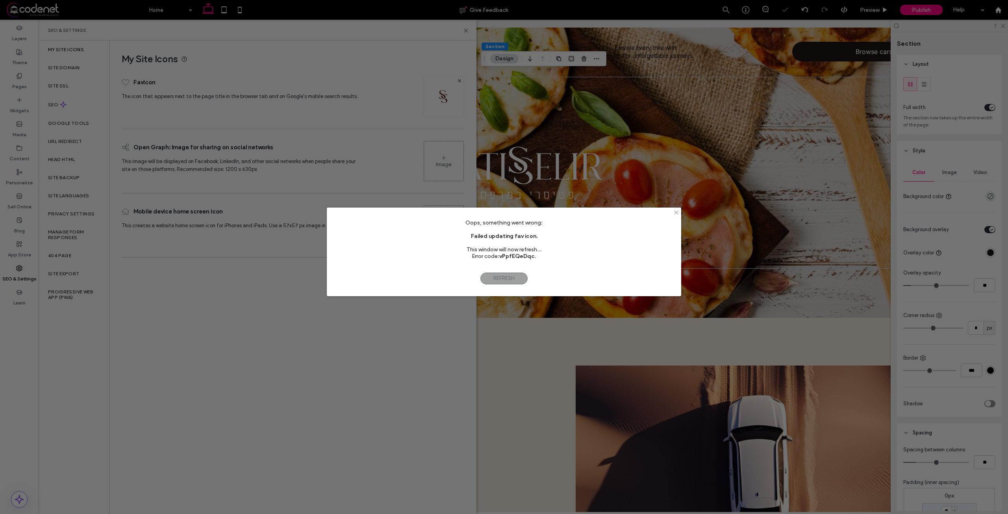
click at [676, 213] on use at bounding box center [676, 212] width 4 height 4
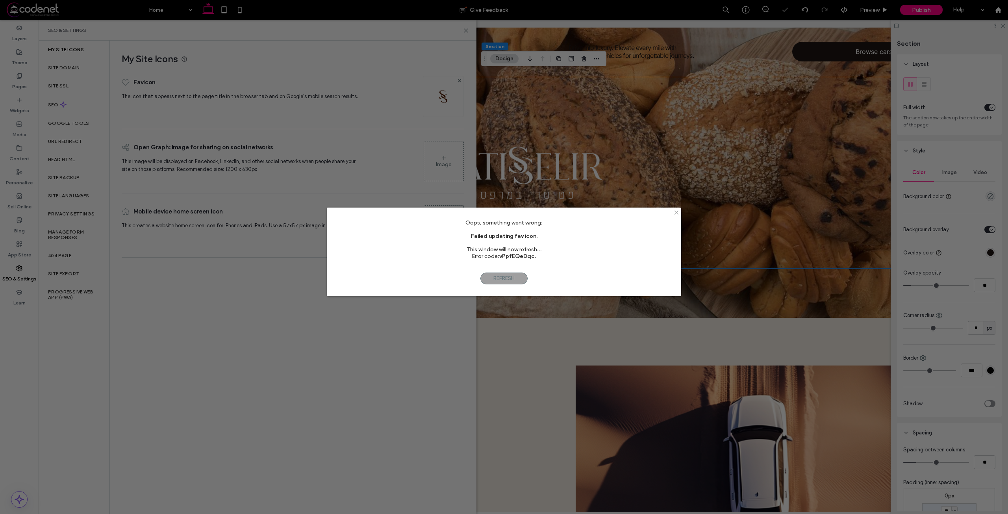
scroll to position [0, 0]
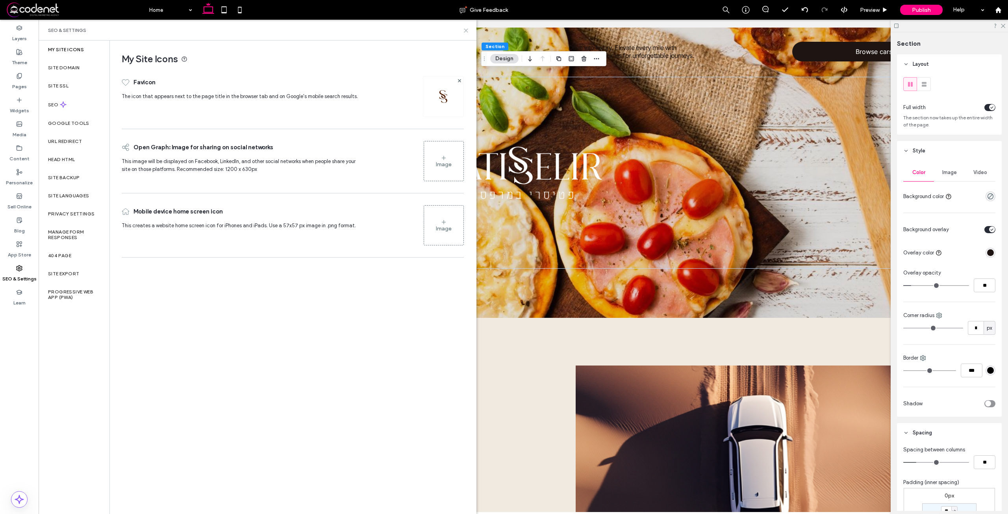
click at [465, 31] on use at bounding box center [466, 31] width 4 height 4
